Goal: Check status: Check status

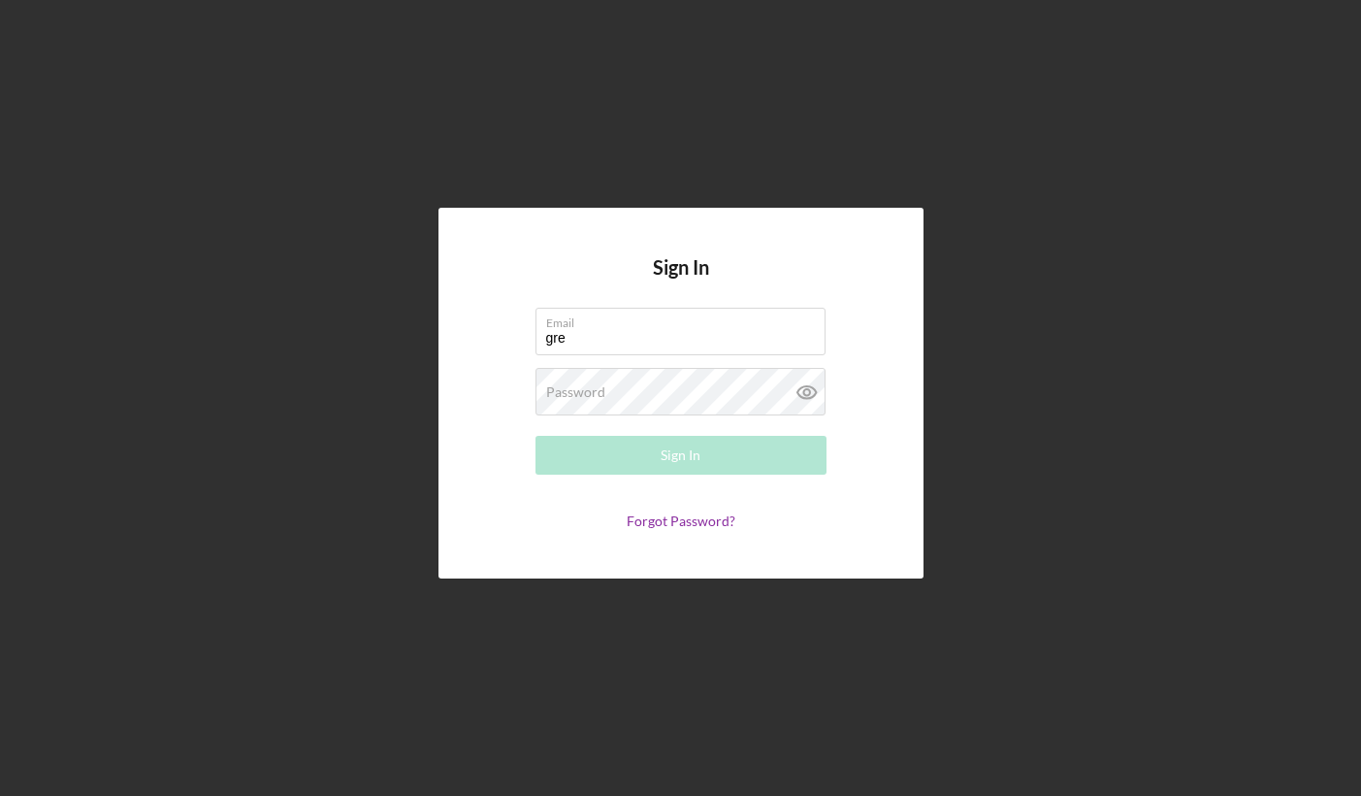
type input "[PERSON_NAME][EMAIL_ADDRESS][DOMAIN_NAME]"
click at [600, 386] on label "Password" at bounding box center [575, 392] width 59 height 16
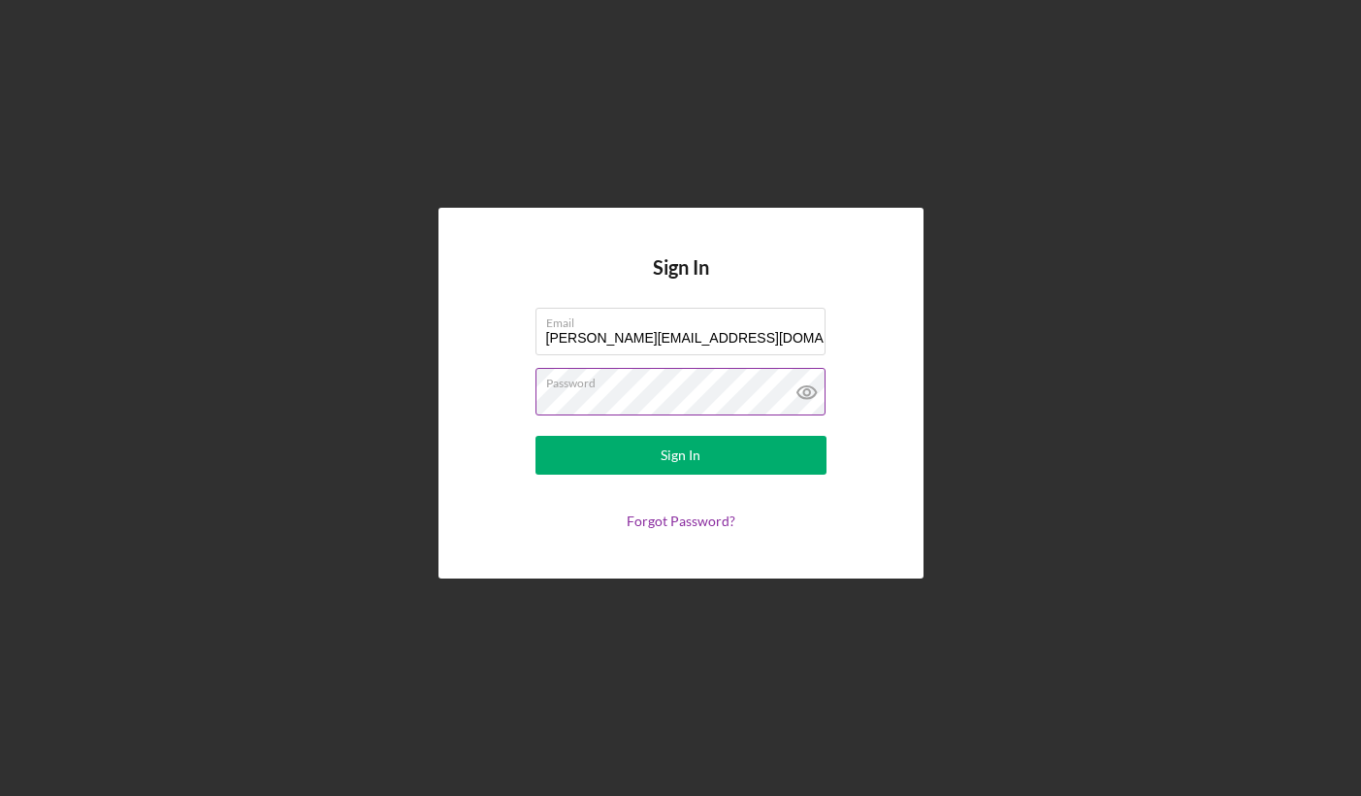
click at [536, 436] on button "Sign In" at bounding box center [681, 455] width 291 height 39
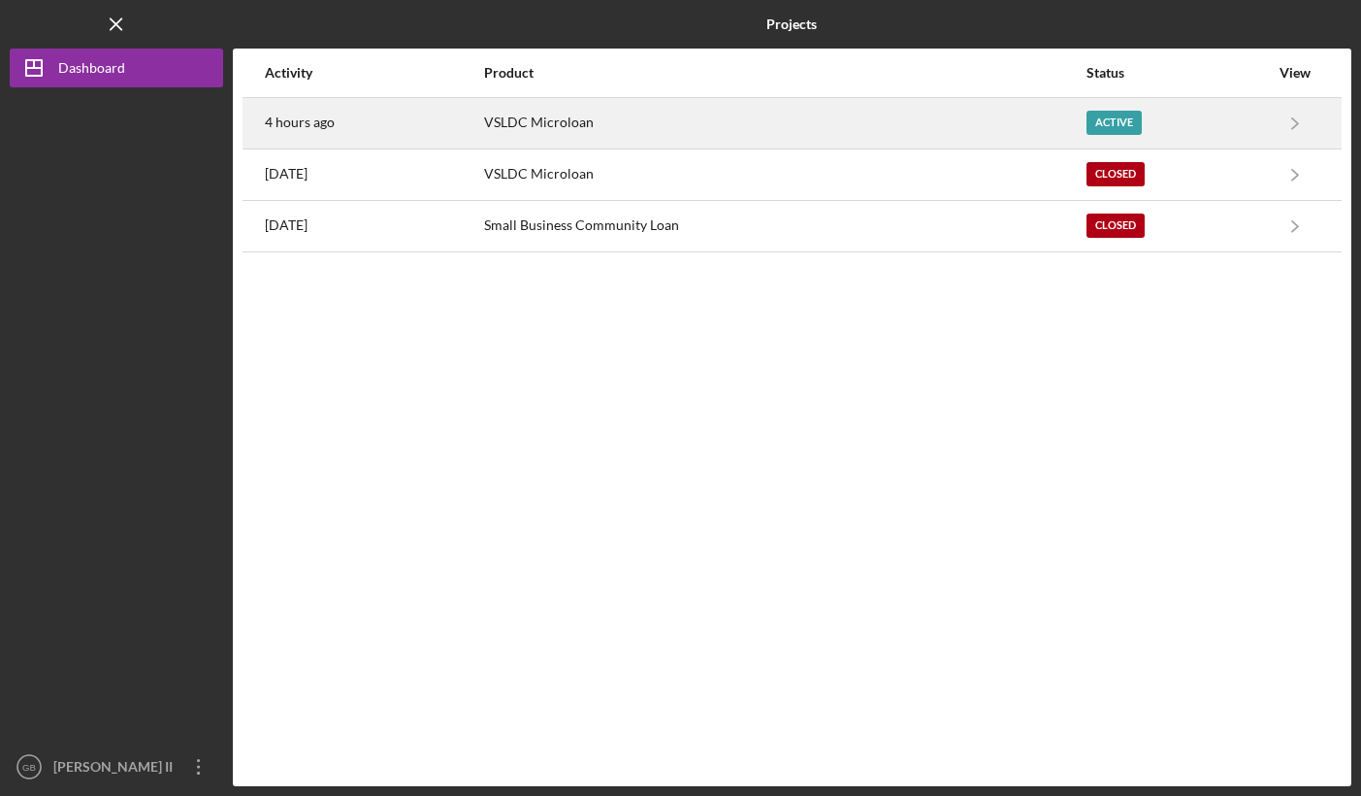
click at [507, 117] on div "VSLDC Microloan" at bounding box center [784, 123] width 601 height 49
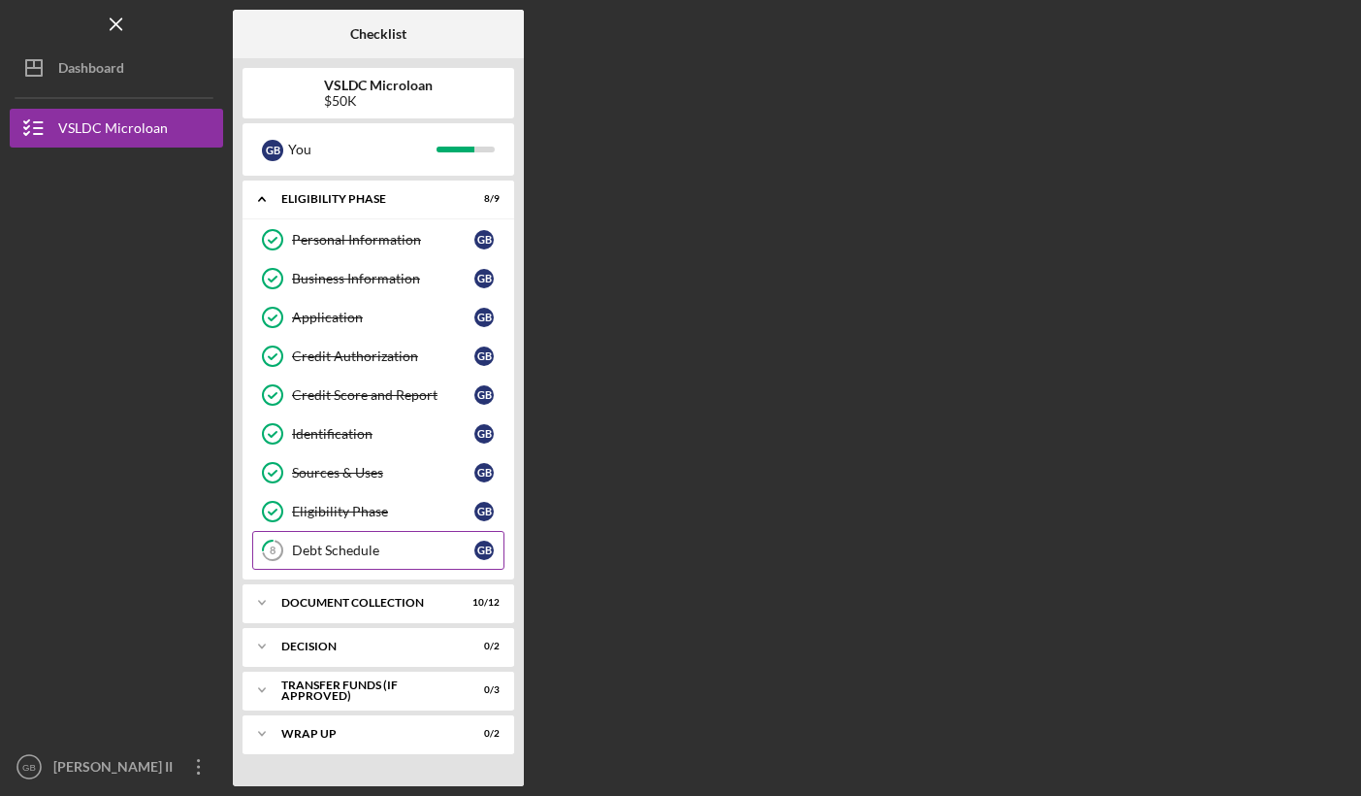
click at [325, 561] on link "8 Debt Schedule G B" at bounding box center [378, 550] width 252 height 39
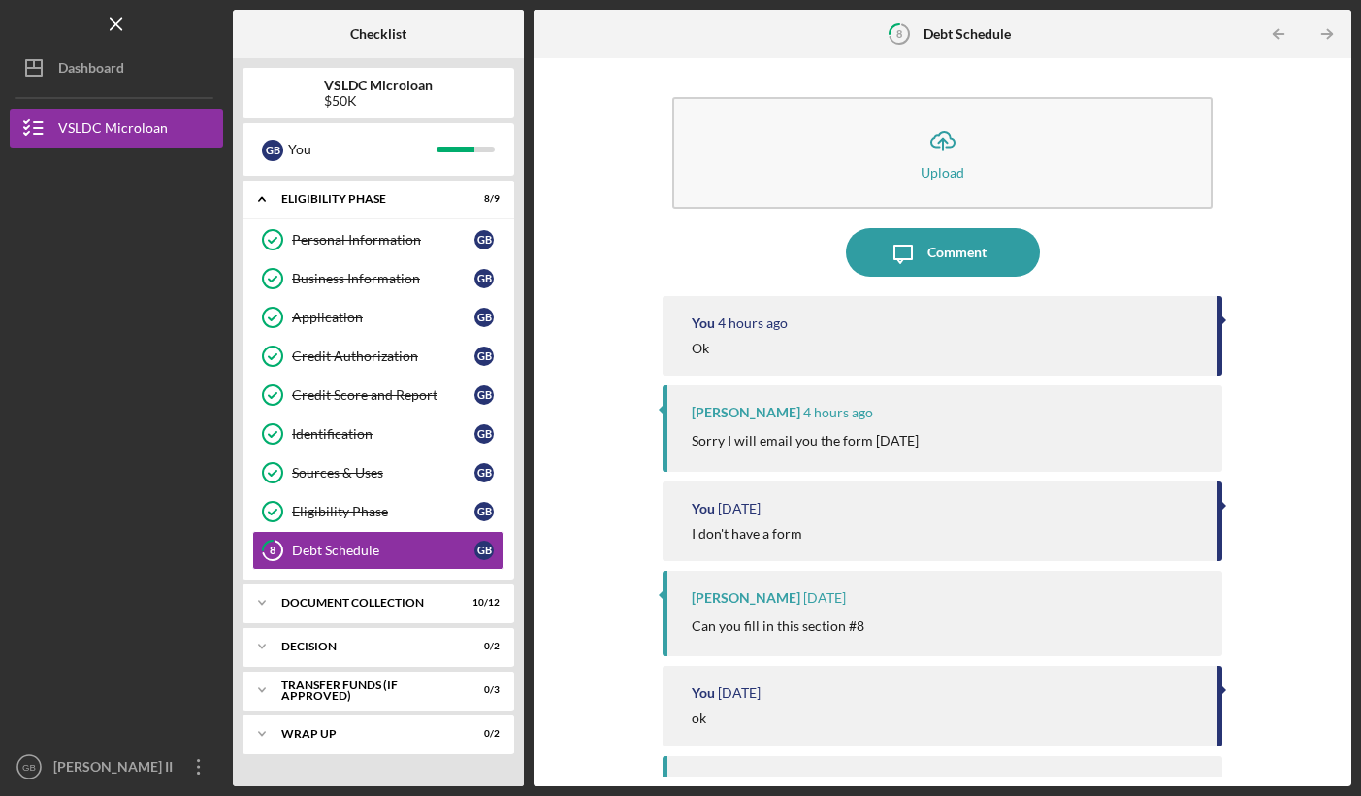
scroll to position [204, 0]
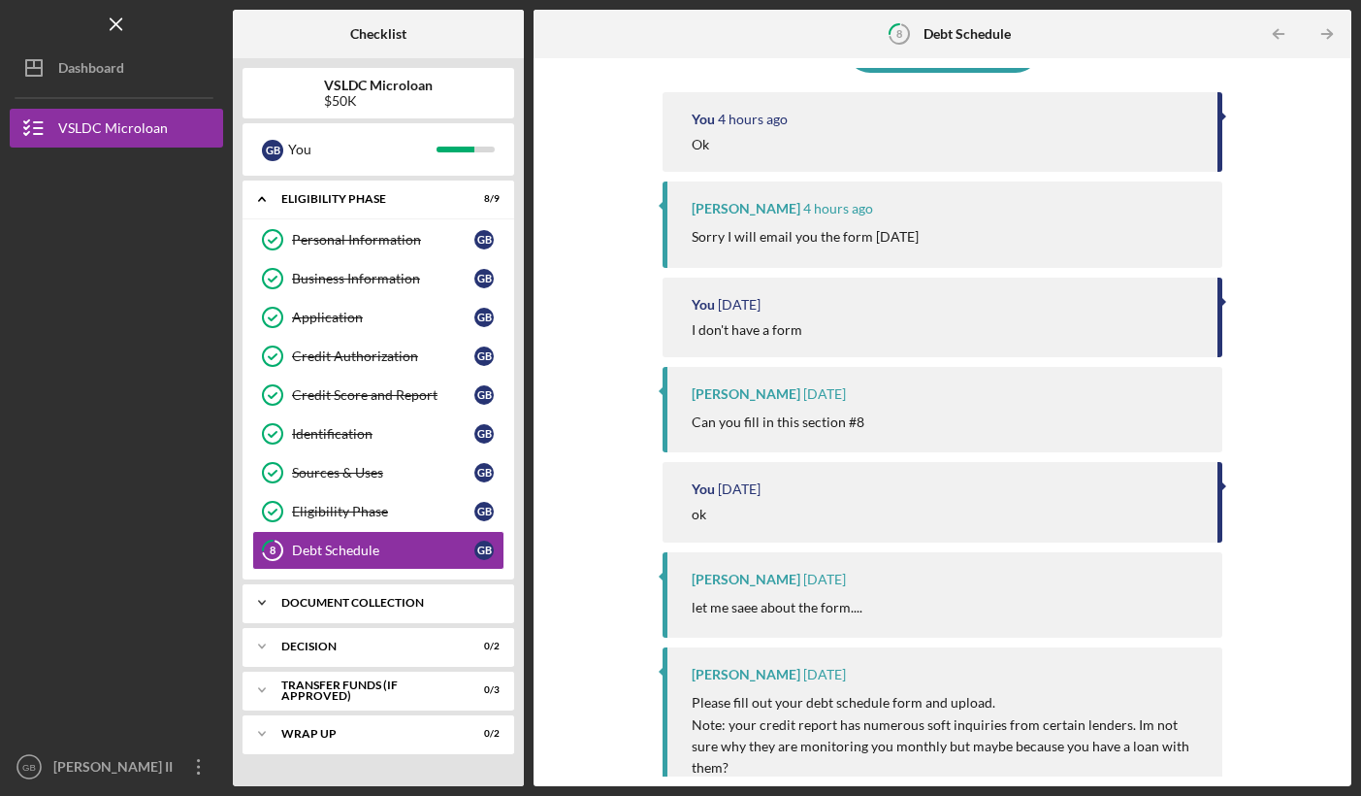
click at [390, 602] on div "Document Collection" at bounding box center [385, 603] width 209 height 12
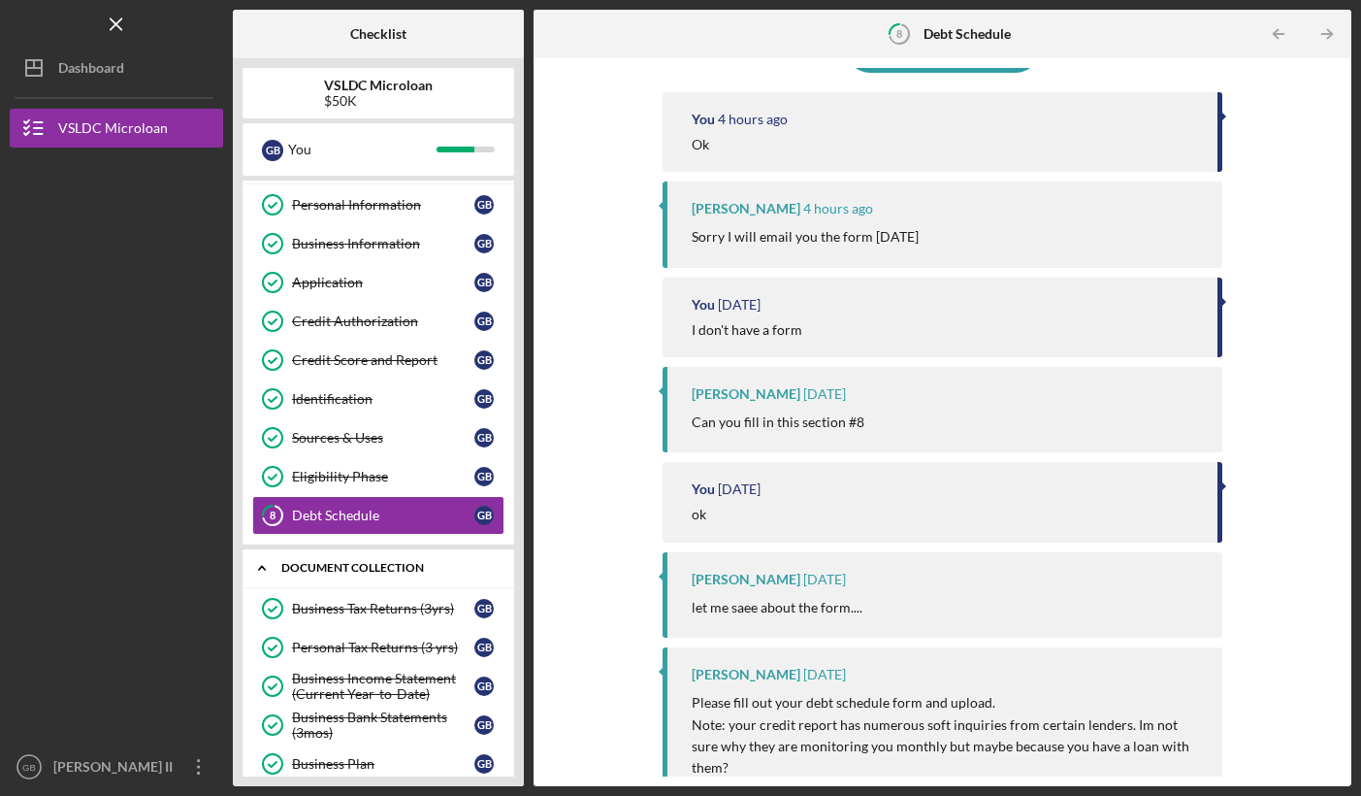
scroll to position [24, 0]
